Goal: Task Accomplishment & Management: Use online tool/utility

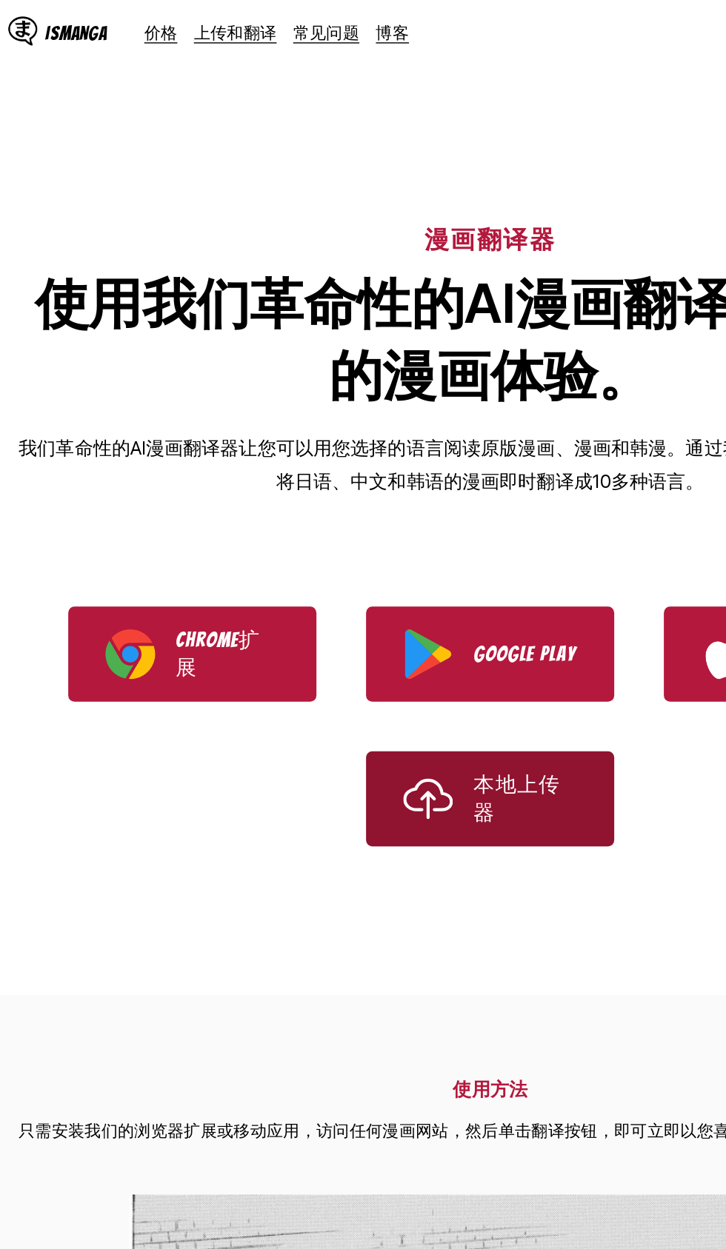
click at [434, 595] on link "本地上传器" at bounding box center [363, 572] width 178 height 68
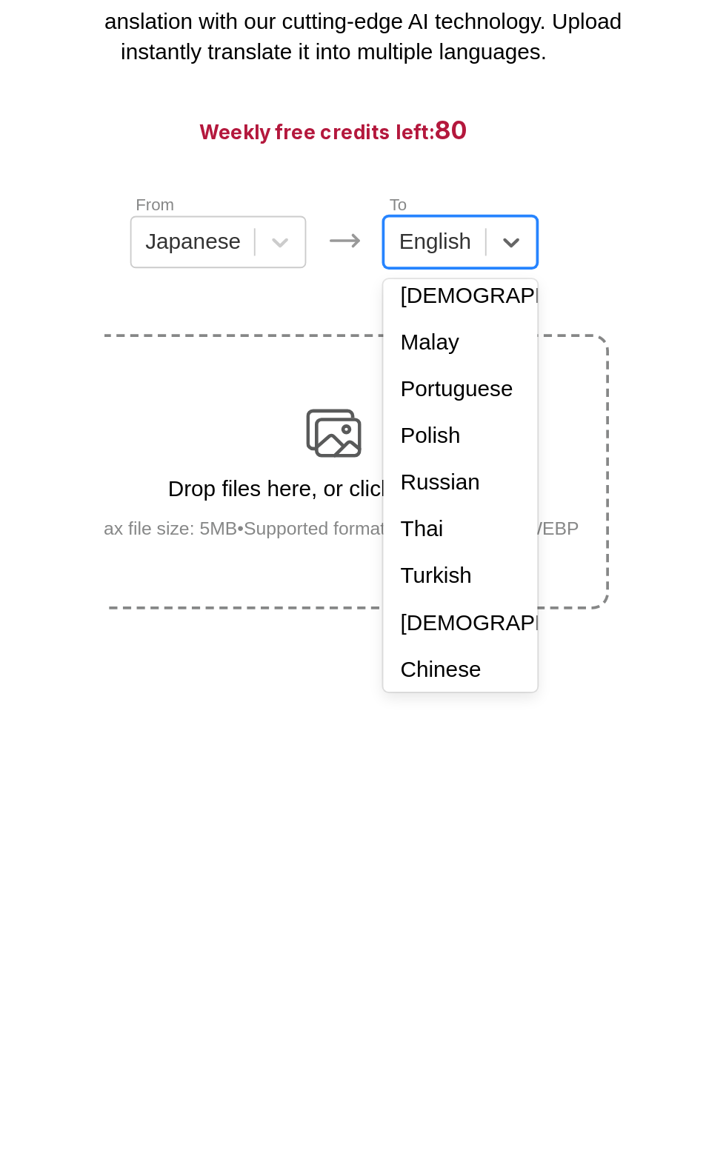
scroll to position [228, 0]
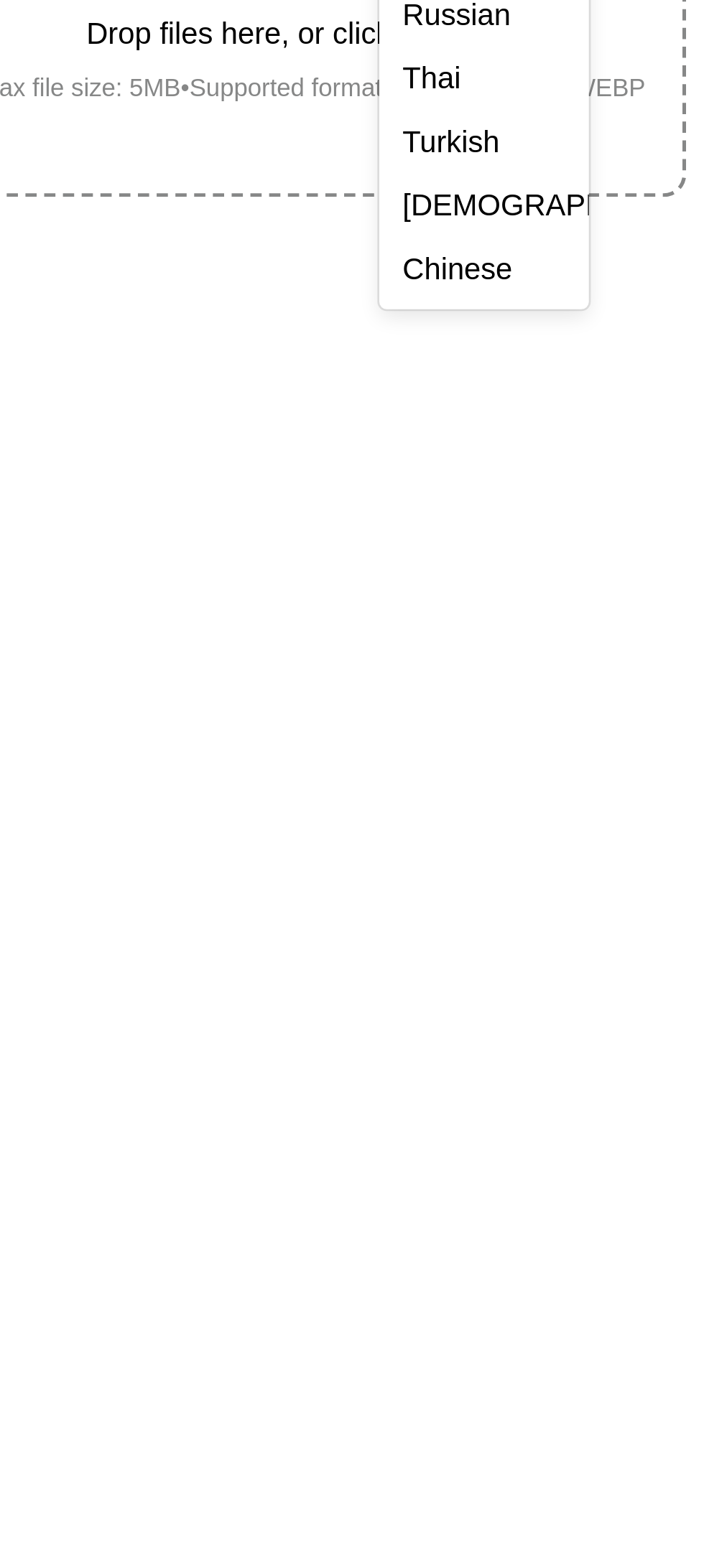
click at [422, 478] on div "Chinese" at bounding box center [417, 475] width 80 height 24
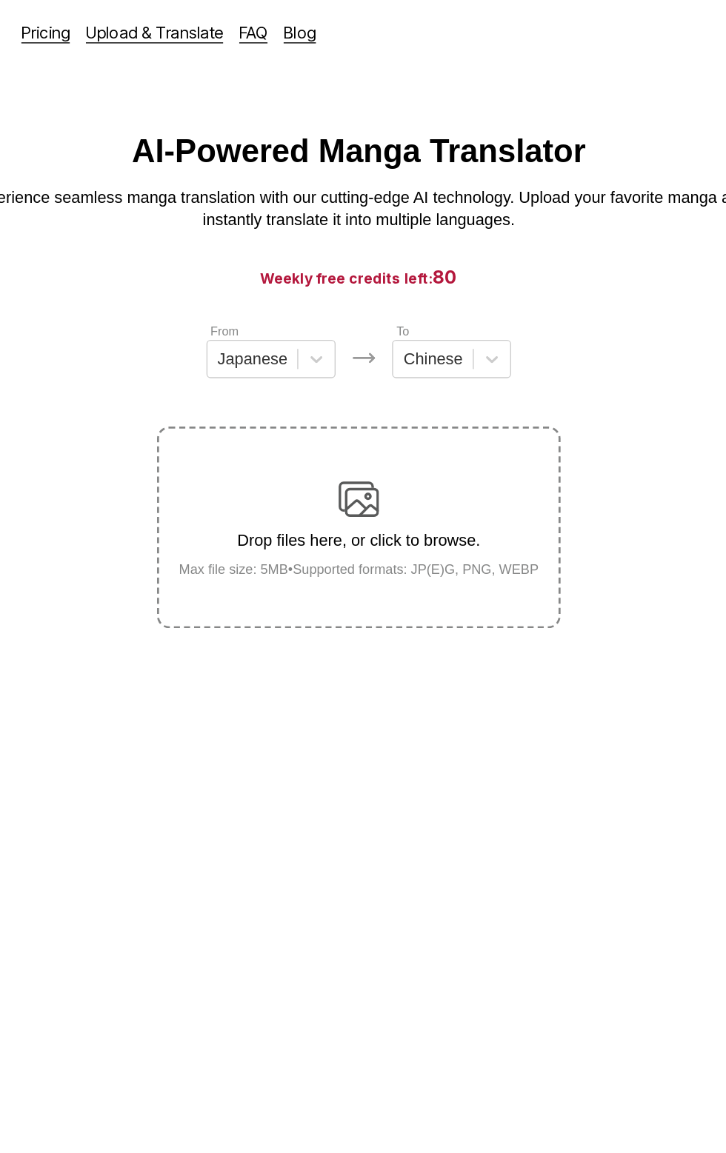
click at [444, 390] on p "Drop files here, or click to browse." at bounding box center [363, 396] width 288 height 13
click at [0, 0] on input "Drop files here, or click to browse. Max file size: 5MB • Supported formats: JP…" at bounding box center [0, 0] width 0 height 0
click at [374, 358] on img at bounding box center [363, 367] width 30 height 30
click at [0, 0] on input "Drop files here, or click to browse. Max file size: 5MB • Supported formats: JP…" at bounding box center [0, 0] width 0 height 0
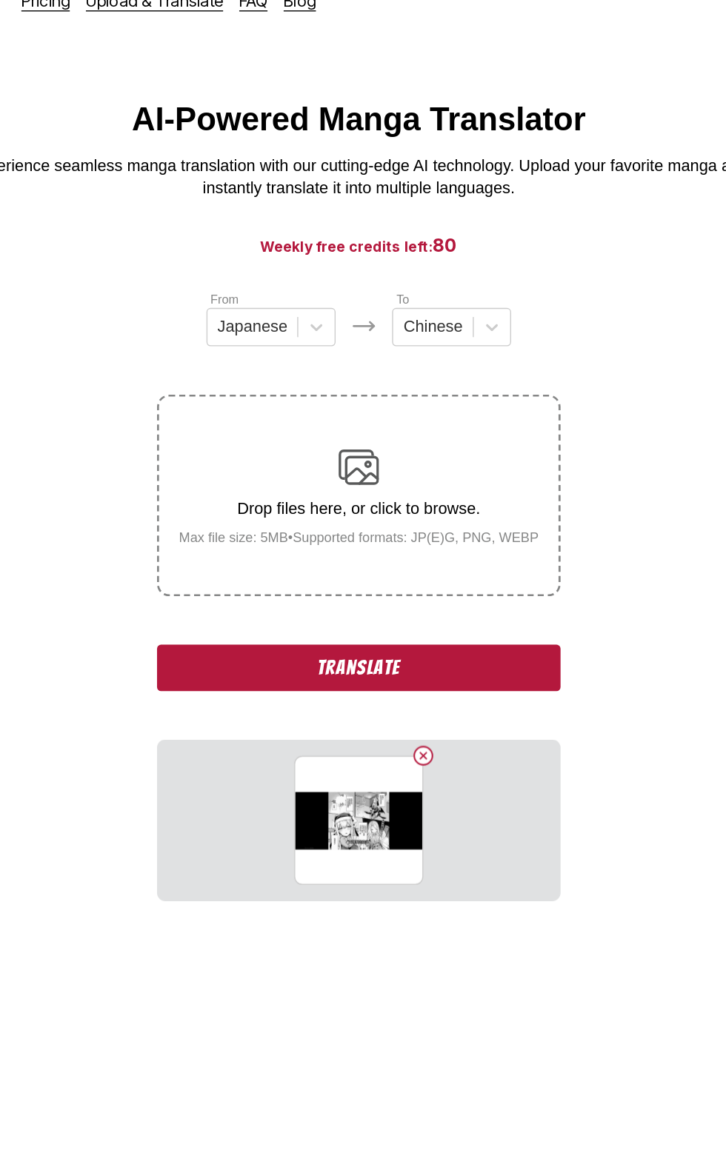
click at [278, 634] on section "1000131156.jpg" at bounding box center [363, 625] width 296 height 118
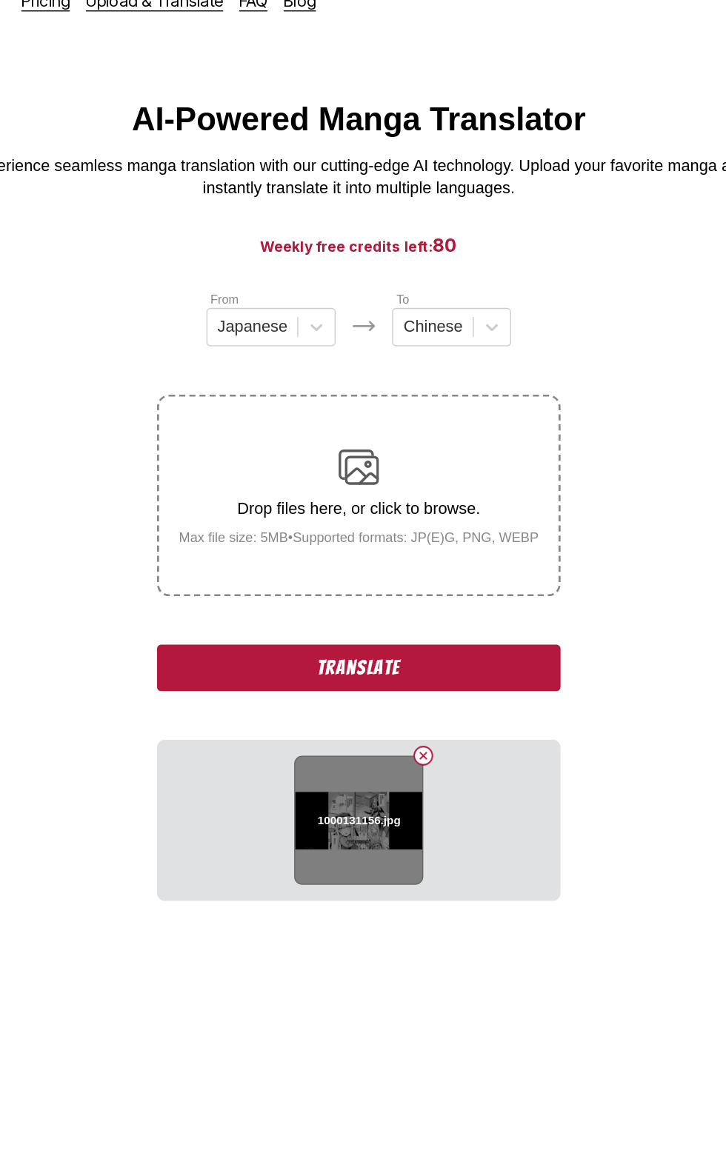
click at [326, 619] on div "1000131156.jpg" at bounding box center [362, 625] width 95 height 95
click at [324, 624] on div "1000131156.jpg" at bounding box center [362, 625] width 95 height 95
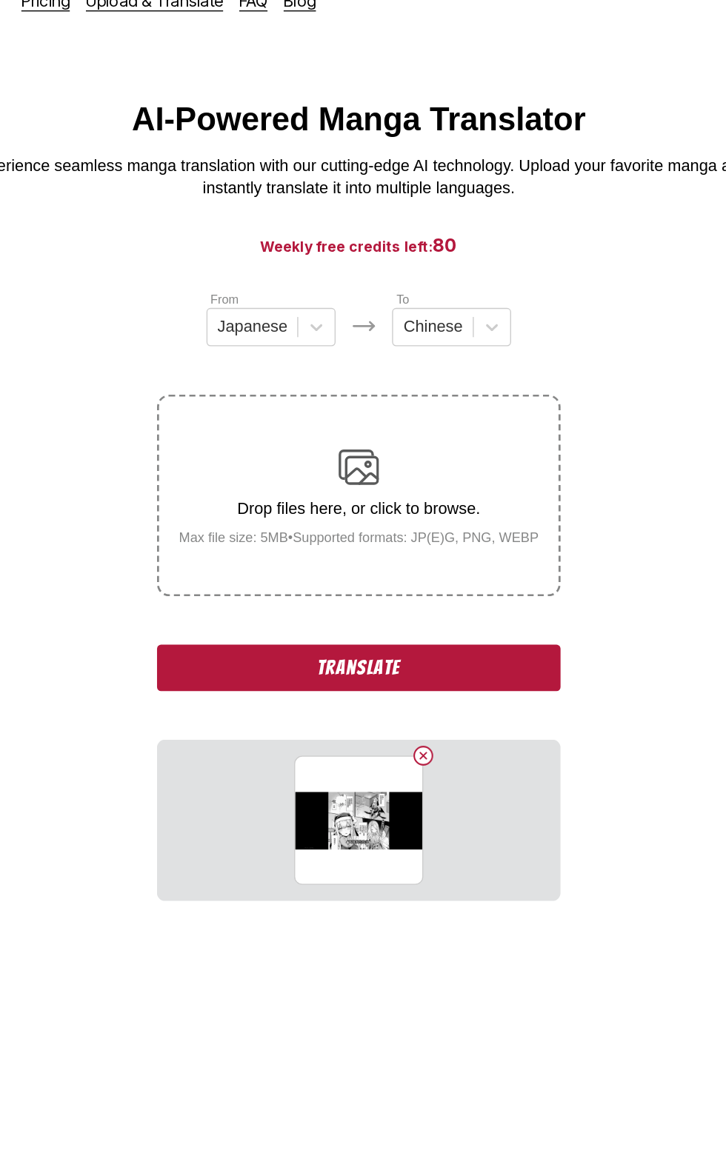
click at [99, 909] on main "AI-Powered Manga Translator Experience seamless manga translation with our cutt…" at bounding box center [363, 616] width 726 height 1037
click at [243, 504] on button "Translate" at bounding box center [363, 514] width 296 height 34
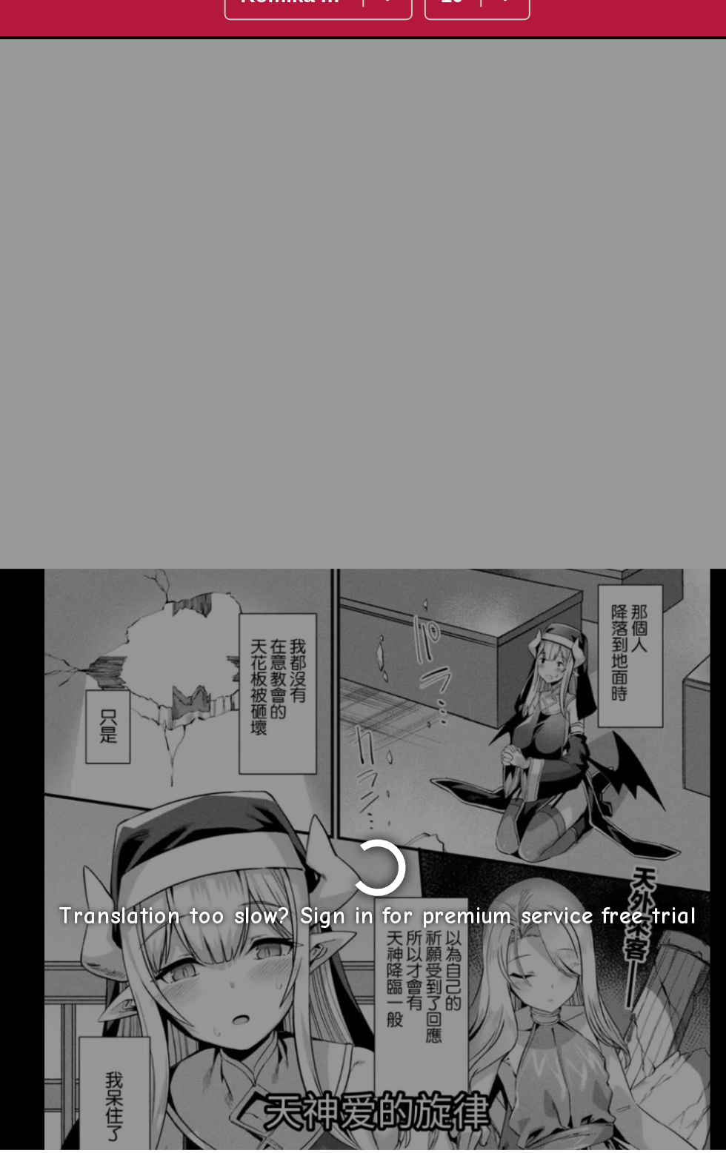
click at [432, 1152] on div "Translation too slow? Sign in for premium service free trial" at bounding box center [362, 1017] width 699 height 847
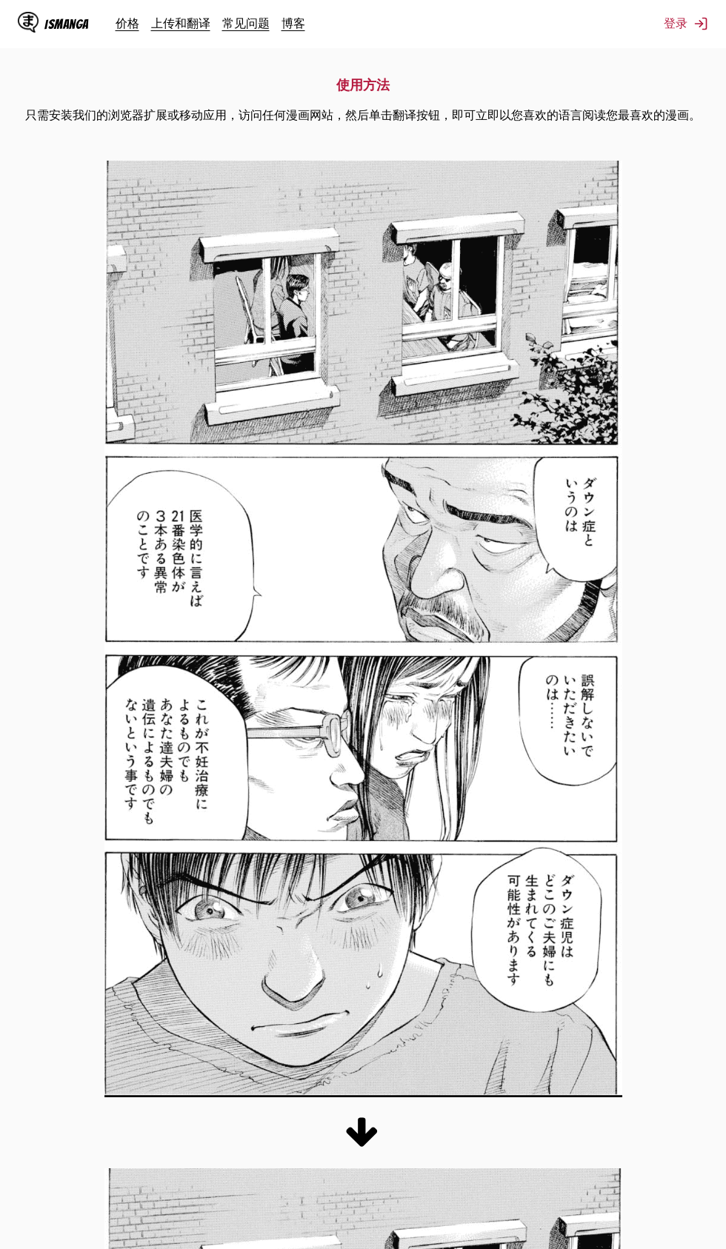
scroll to position [726, 0]
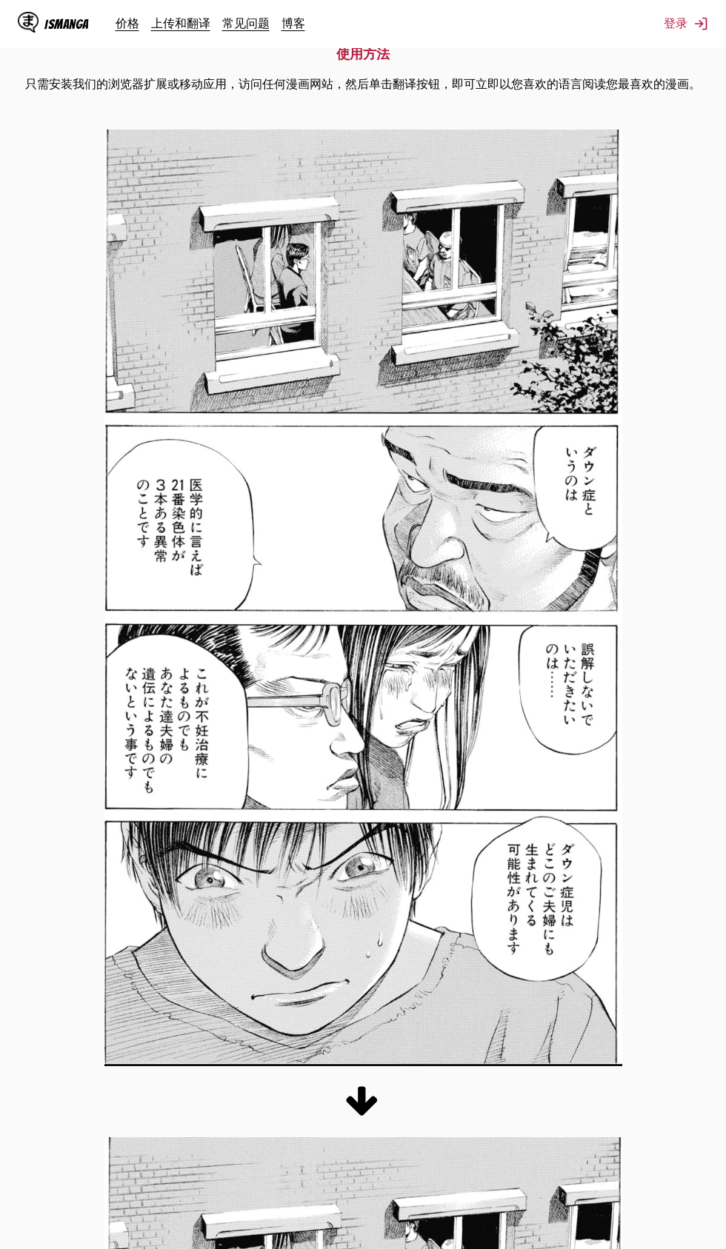
click at [155, 792] on img at bounding box center [363, 598] width 518 height 937
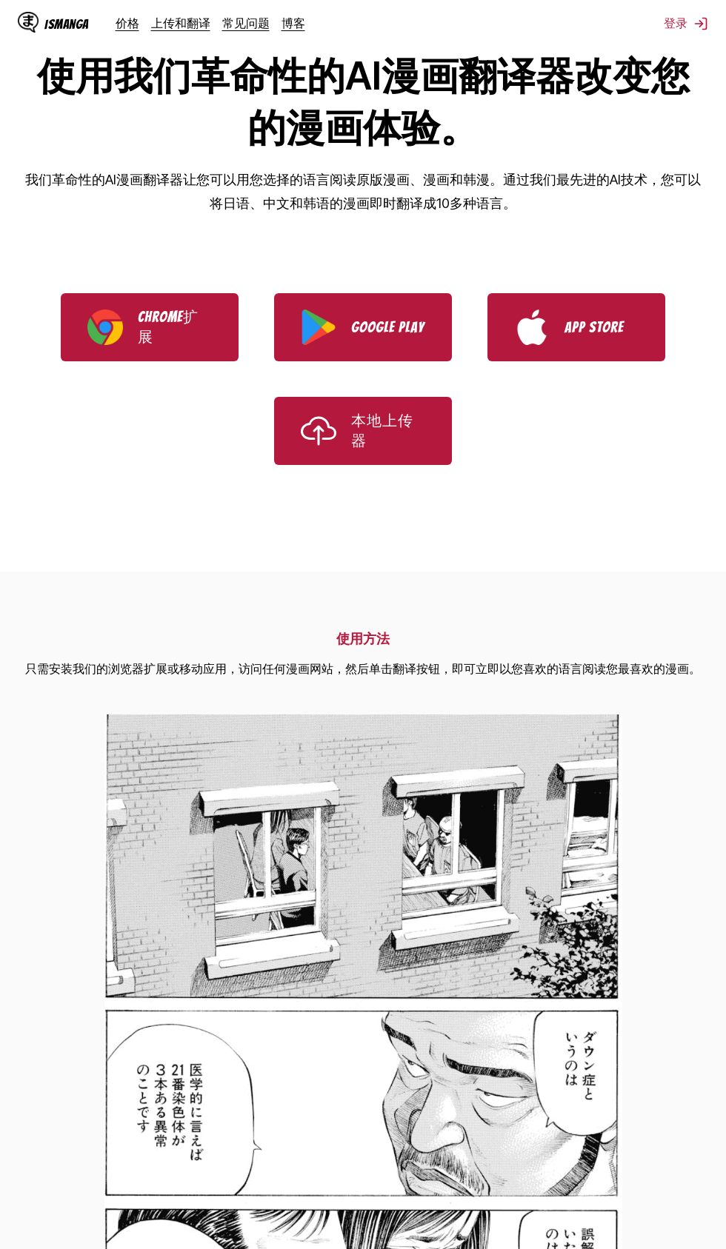
scroll to position [0, 0]
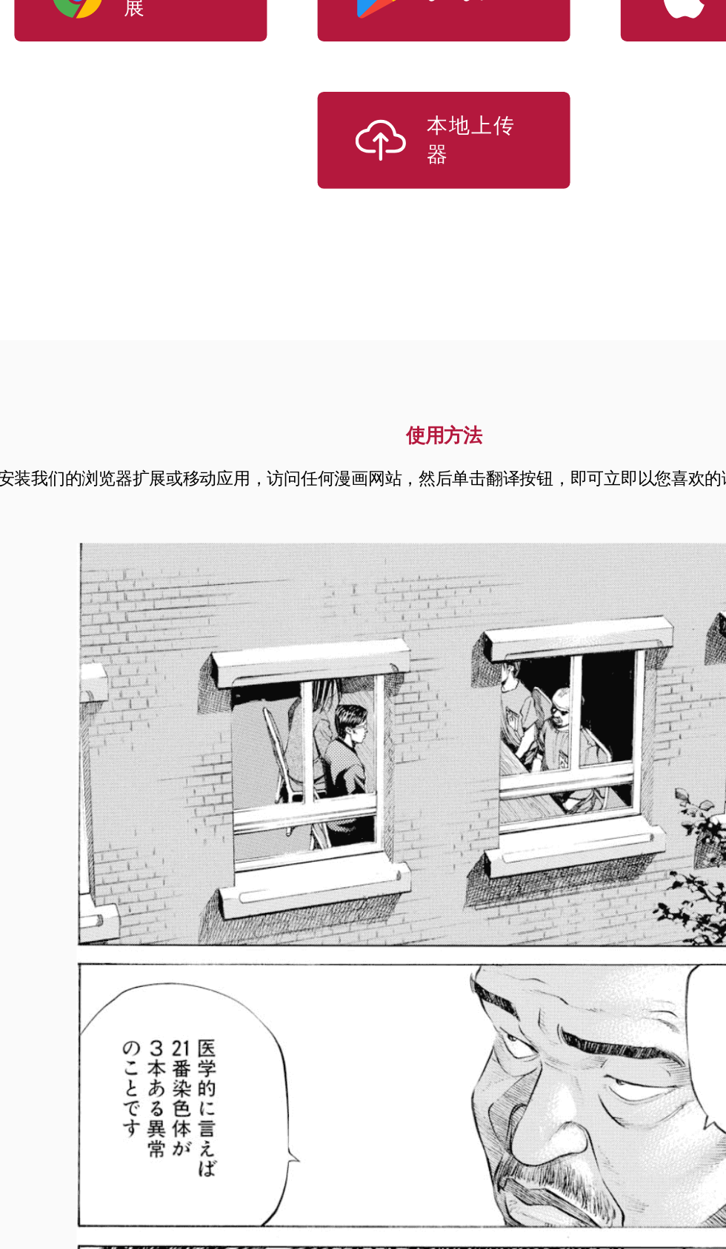
click at [150, 1118] on img at bounding box center [363, 1220] width 518 height 937
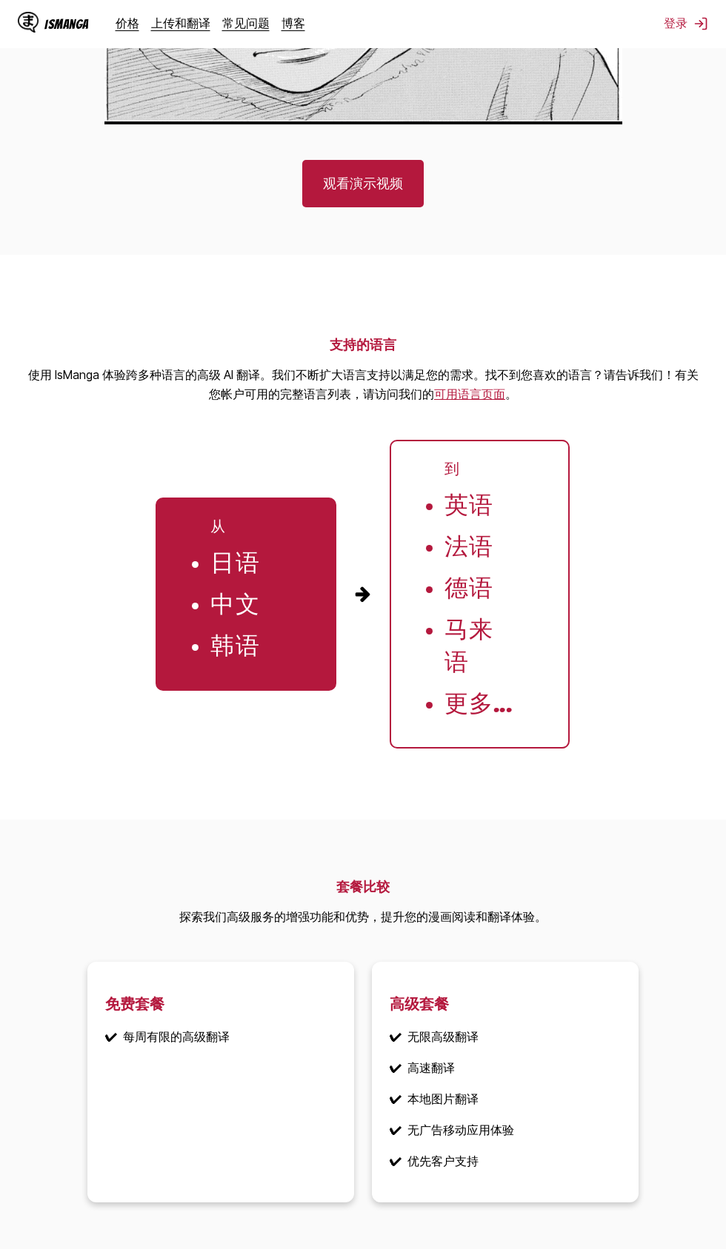
scroll to position [2634, 0]
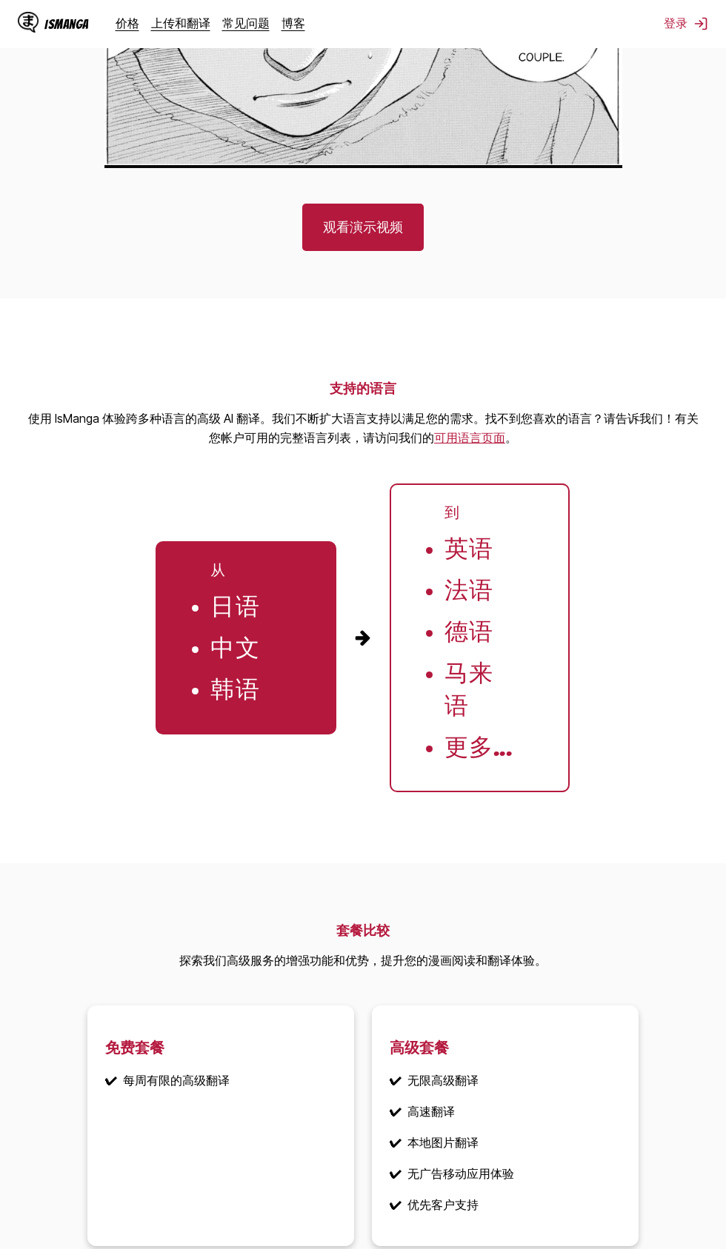
click at [190, 626] on ul "从 日语 中文 韩语" at bounding box center [245, 637] width 181 height 193
click at [225, 623] on li "日语" at bounding box center [245, 607] width 71 height 33
click at [387, 721] on div "从 日语 中文 韩语 到 英语 法语 德语 马来语 更多..." at bounding box center [362, 638] width 414 height 309
click at [504, 649] on li "德语" at bounding box center [479, 632] width 71 height 33
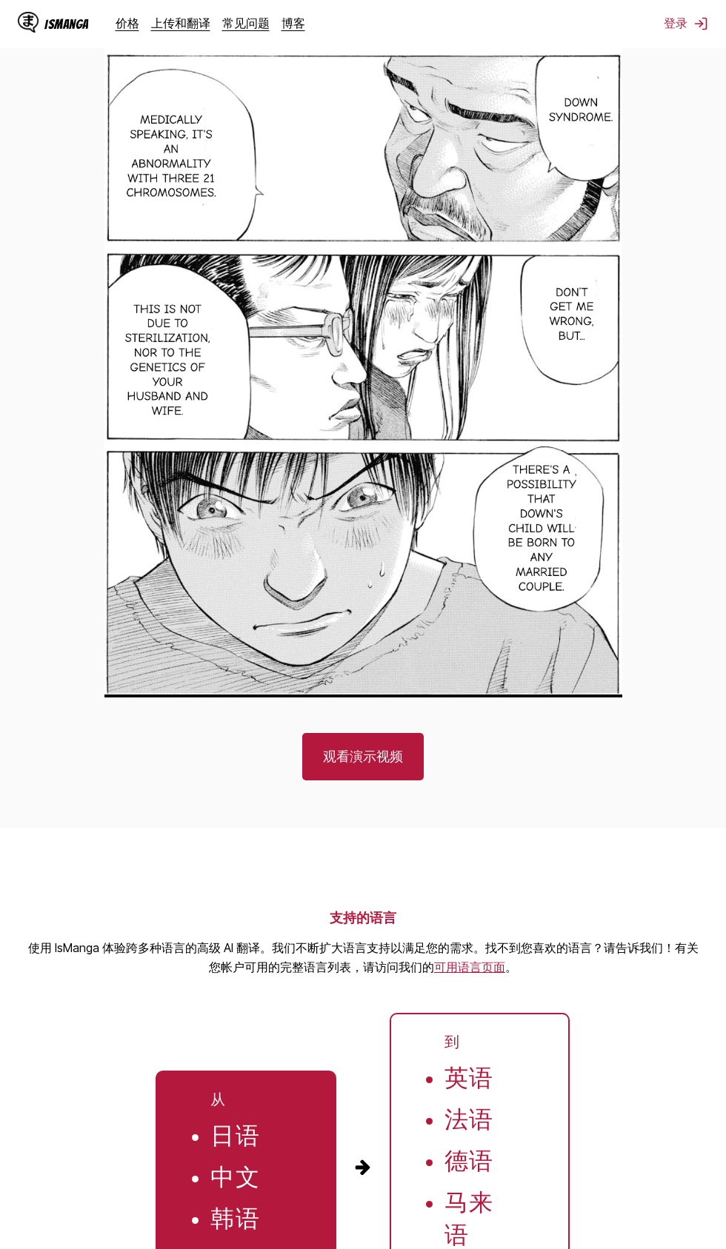
scroll to position [2090, 0]
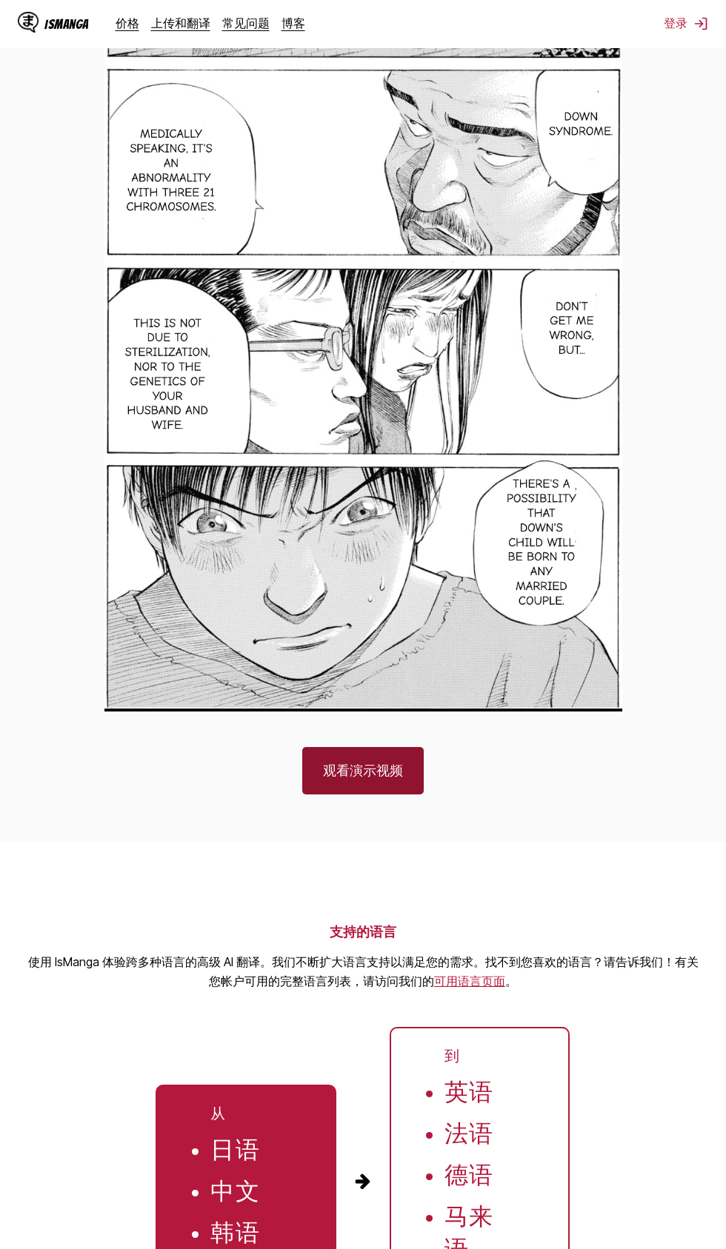
click at [375, 777] on link "观看演示视频" at bounding box center [362, 770] width 121 height 47
click at [492, 1151] on li "法语" at bounding box center [479, 1134] width 71 height 33
